Goal: Transaction & Acquisition: Purchase product/service

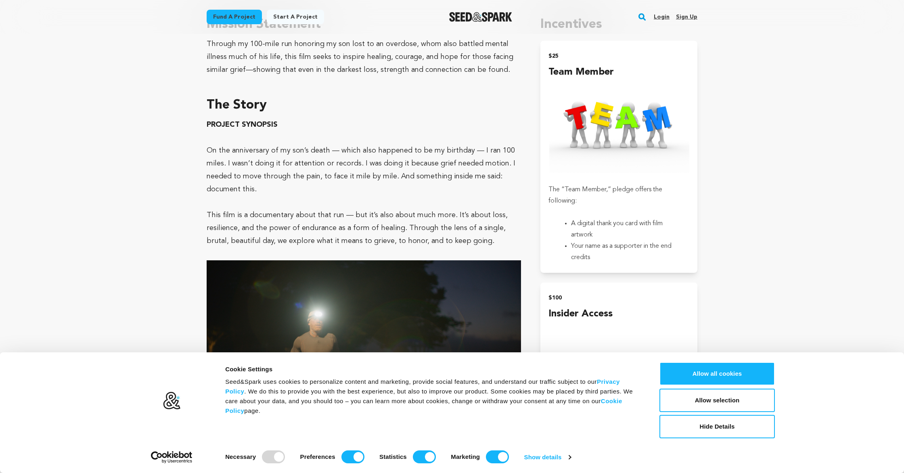
scroll to position [493, 0]
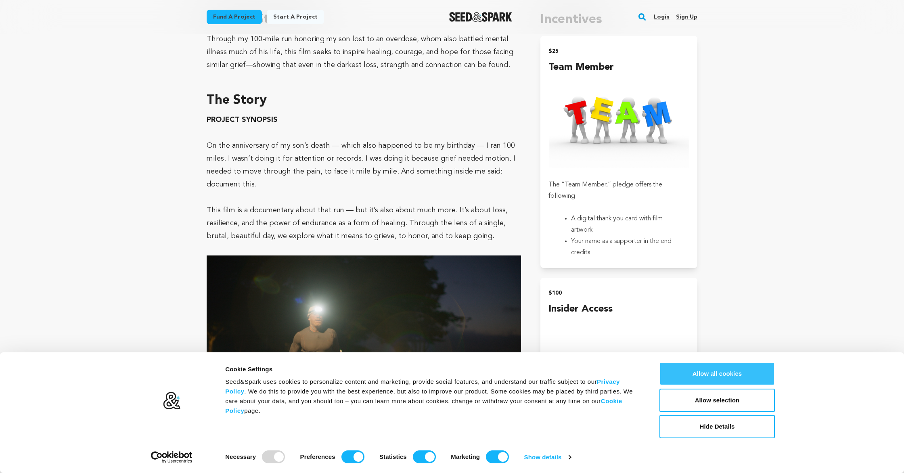
click at [729, 376] on button "Allow all cookies" at bounding box center [716, 373] width 115 height 23
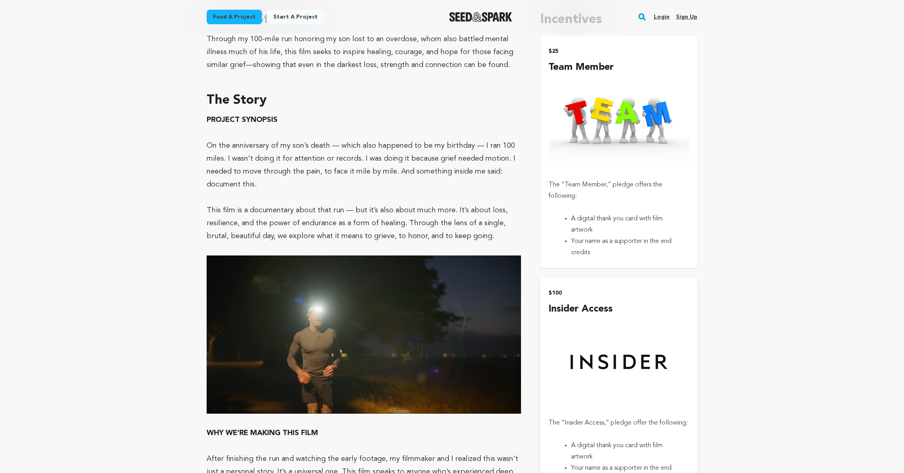
click at [605, 164] on img "submit" at bounding box center [618, 124] width 141 height 98
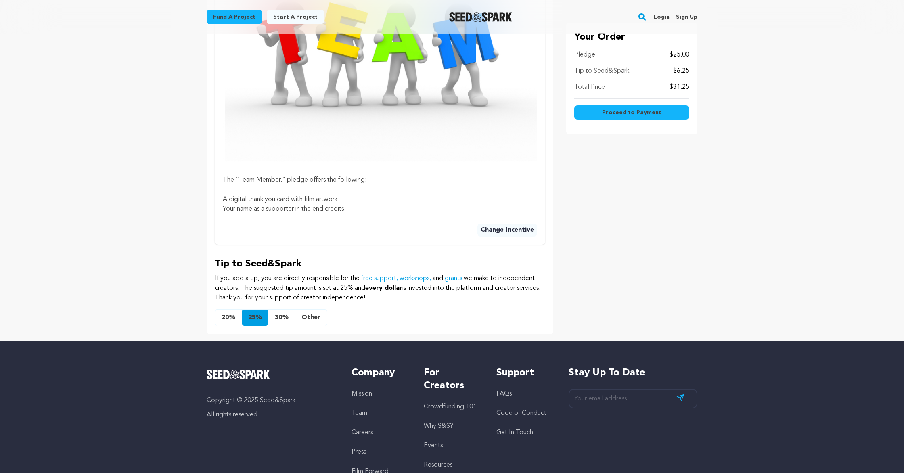
scroll to position [347, 0]
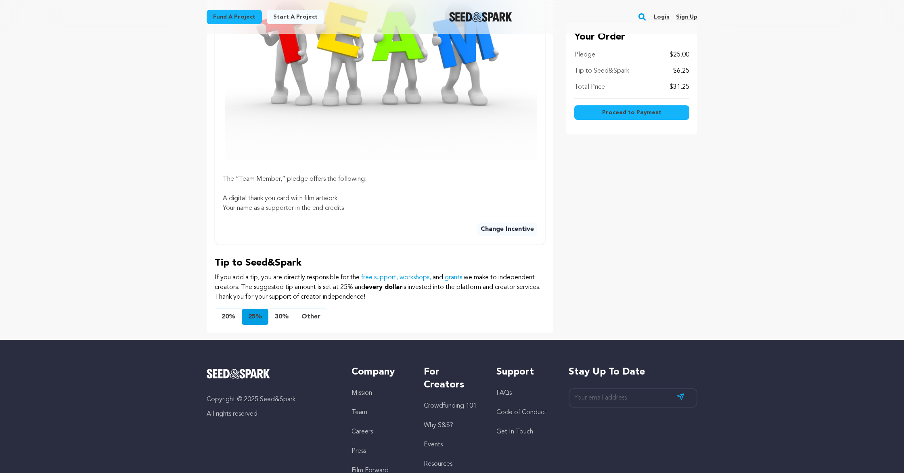
click at [305, 314] on button "Other" at bounding box center [311, 317] width 32 height 16
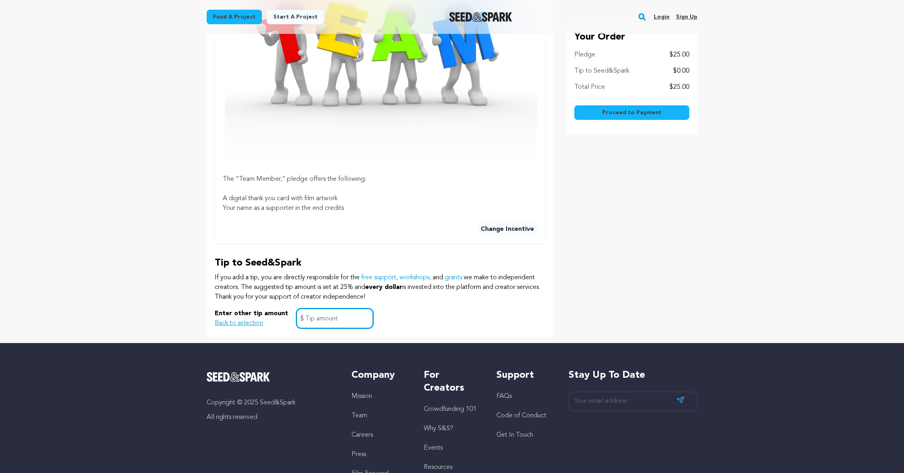
click at [309, 320] on input "text" at bounding box center [334, 318] width 77 height 21
click at [410, 313] on div "Enter other tip amount Back to selection 0 $" at bounding box center [380, 318] width 330 height 21
click at [611, 116] on span "Proceed to Payment" at bounding box center [631, 113] width 59 height 8
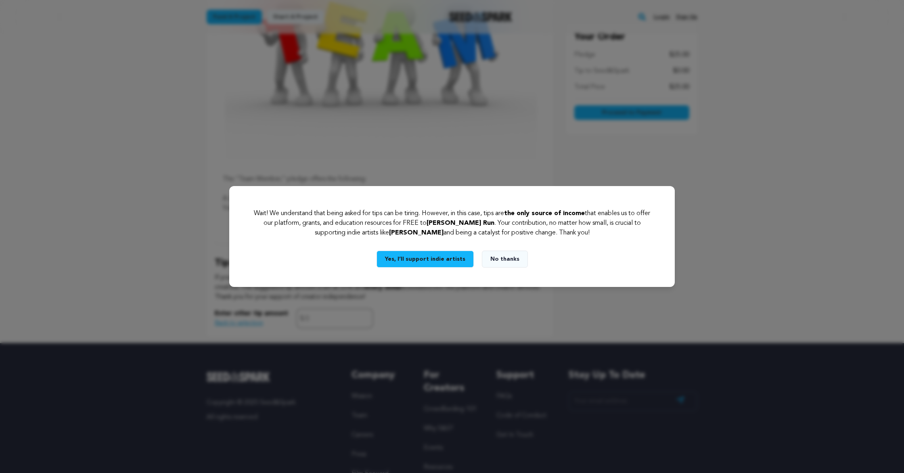
click at [439, 264] on button "Yes, I’ll support indie artists" at bounding box center [424, 259] width 97 height 17
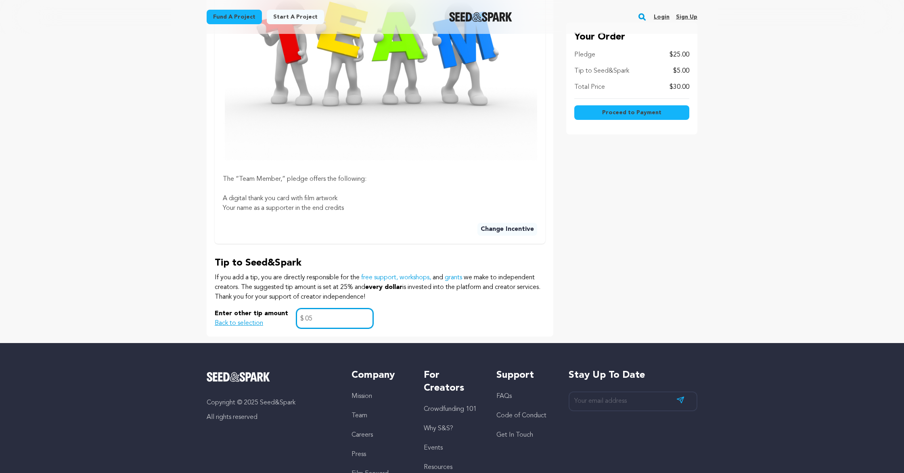
type input "0"
type input "5"
click at [486, 315] on div "Enter other tip amount Back to selection 5 $" at bounding box center [380, 318] width 330 height 21
click at [633, 113] on span "Proceed to Payment" at bounding box center [631, 113] width 59 height 8
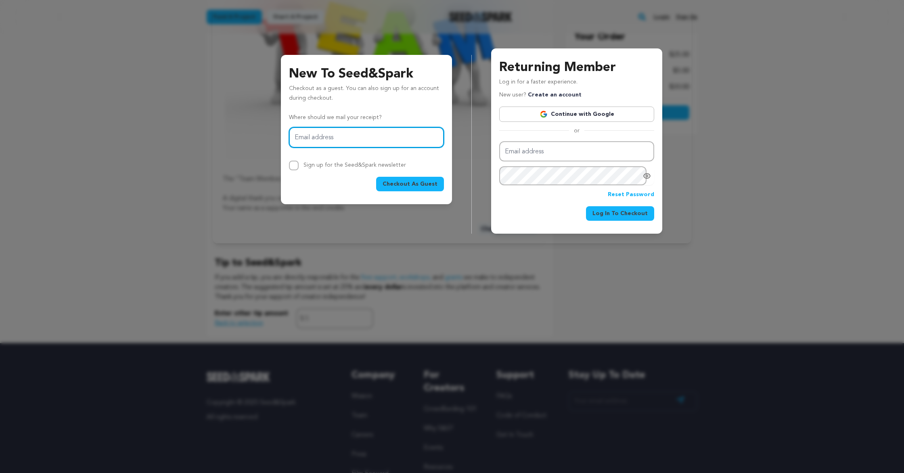
click at [352, 140] on input "Email address" at bounding box center [366, 137] width 155 height 21
type input "moyerfitcollective@gmail.com"
click at [401, 180] on span "Checkout As Guest" at bounding box center [409, 184] width 55 height 8
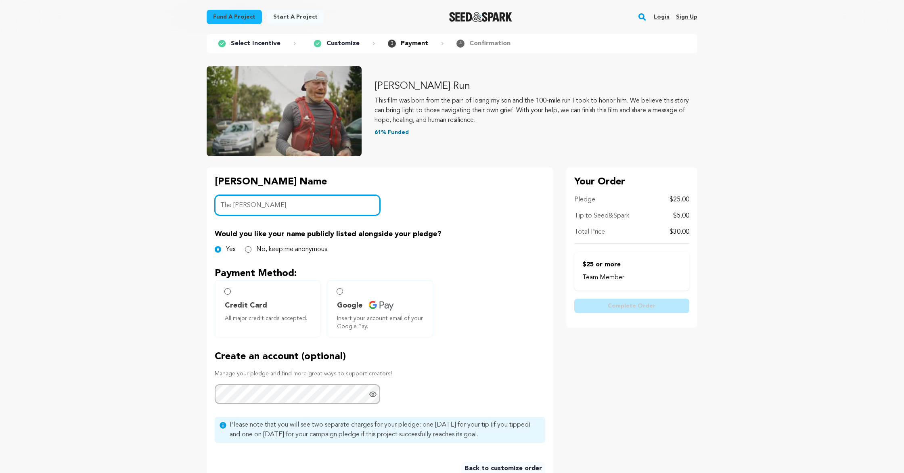
scroll to position [41, 0]
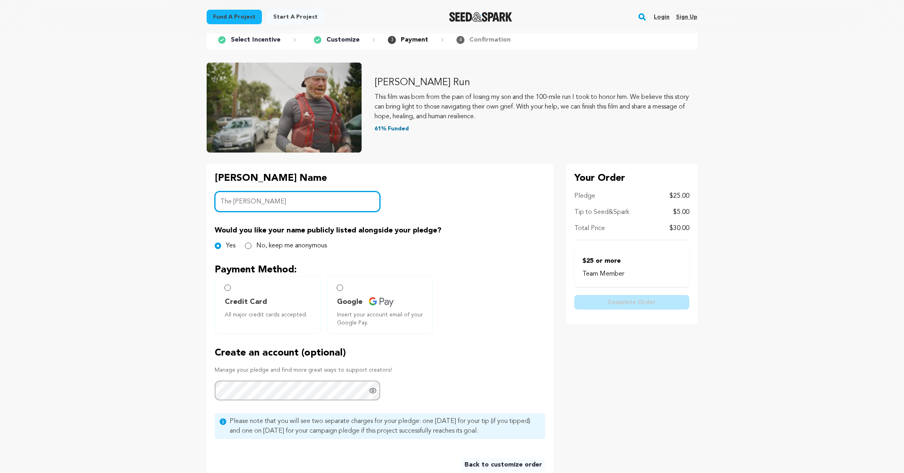
type input "The Moyers"
drag, startPoint x: 228, startPoint y: 290, endPoint x: 238, endPoint y: 307, distance: 20.5
click at [228, 290] on input "Credit Card All major credit cards accepted." at bounding box center [227, 287] width 6 height 6
radio input "false"
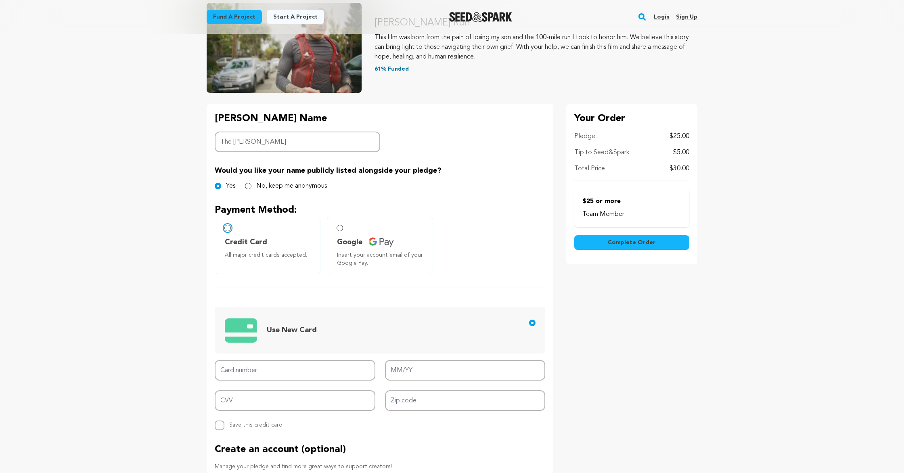
scroll to position [101, 0]
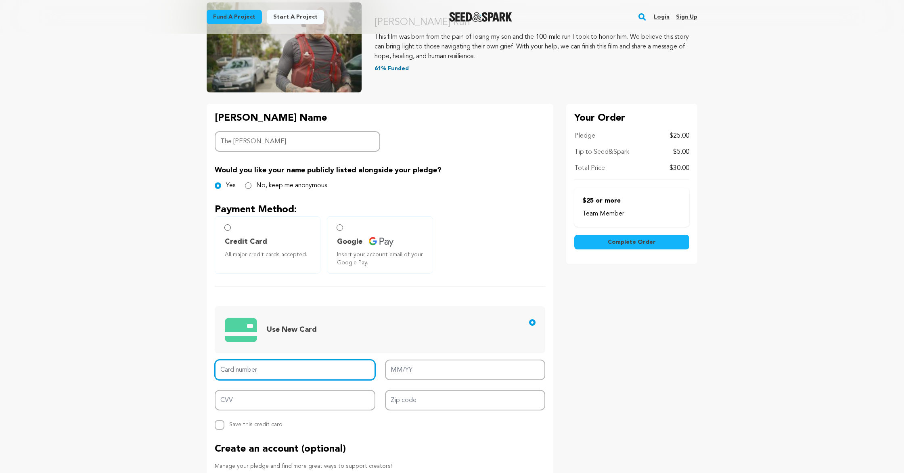
click at [279, 363] on input "Card number" at bounding box center [295, 369] width 161 height 21
type input "5586 6809 6866 8459"
type input "07/28"
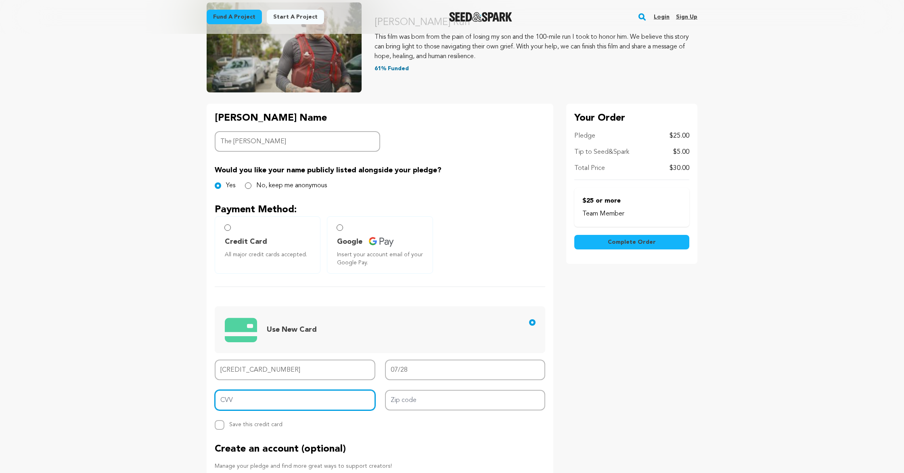
type input "169"
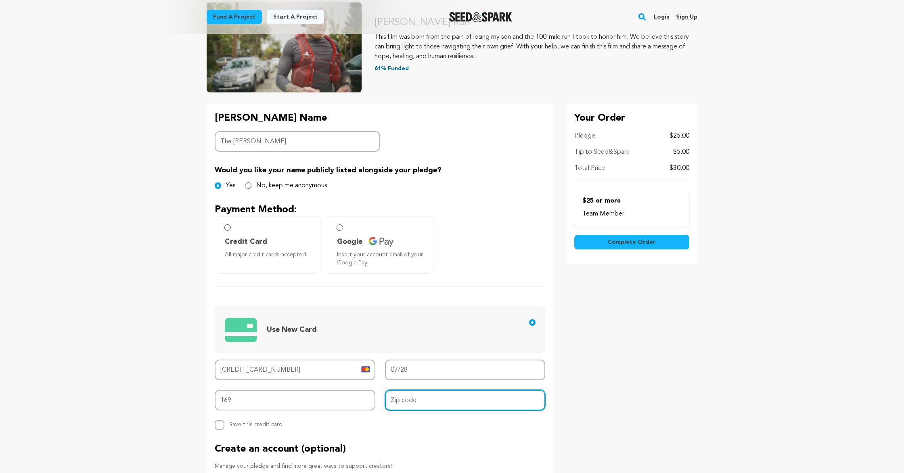
click at [405, 406] on input "Zip code" at bounding box center [465, 400] width 161 height 21
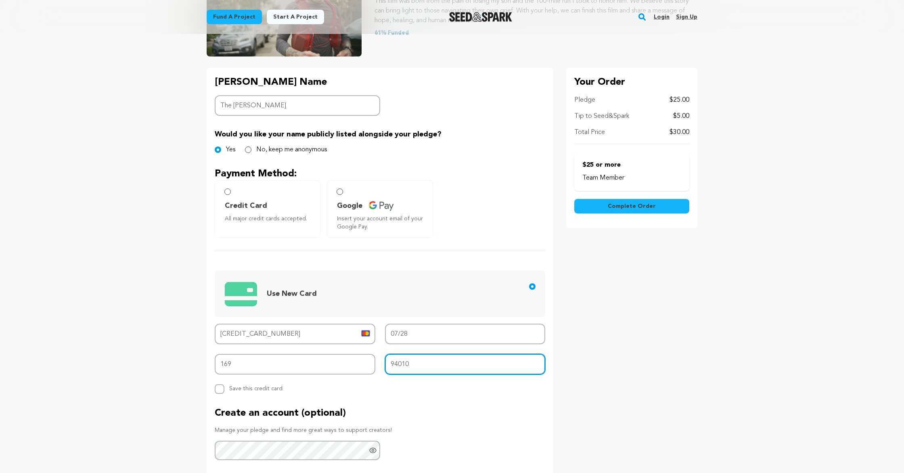
scroll to position [121, 0]
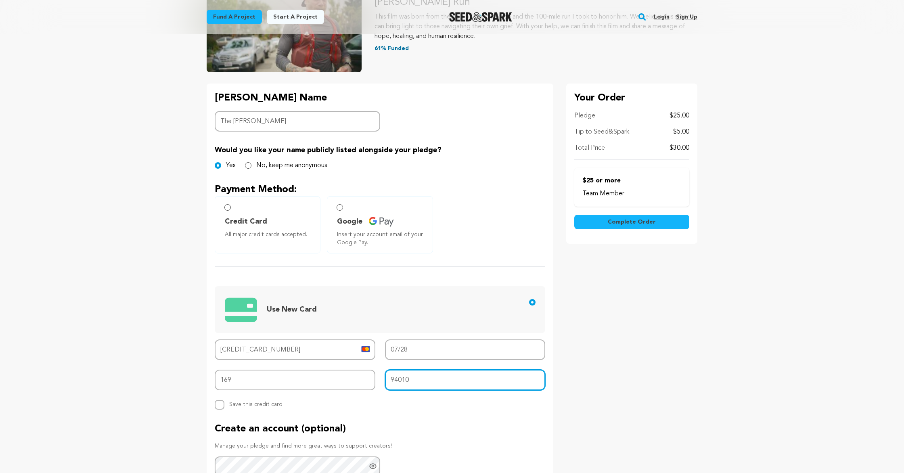
type input "94010"
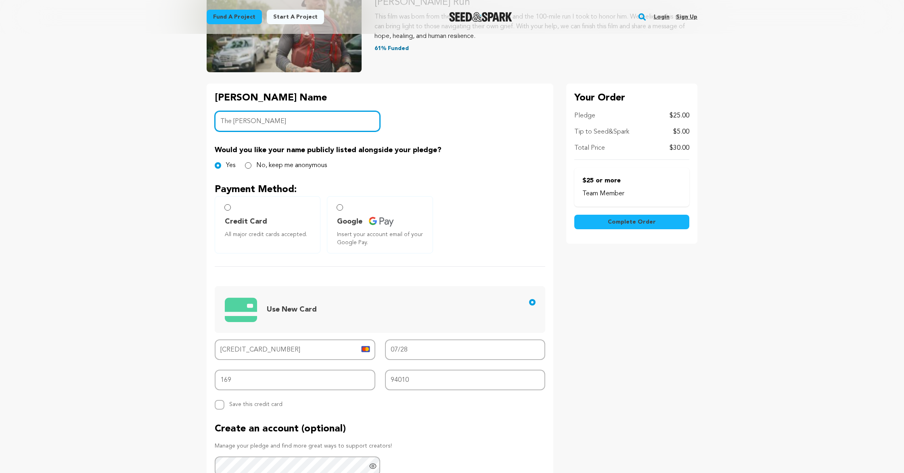
click at [254, 122] on input "The Moyers" at bounding box center [297, 121] width 165 height 21
type input "The Moyer Family"
click at [662, 222] on button "Complete Order" at bounding box center [631, 222] width 115 height 15
